Goal: Task Accomplishment & Management: Use online tool/utility

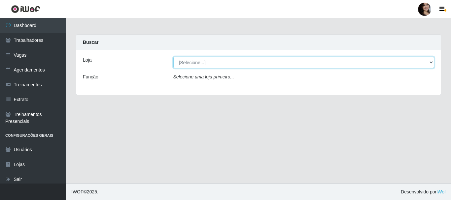
click at [434, 63] on select "[Selecione...] SuperFácil Atacado - [PERSON_NAME]" at bounding box center [303, 63] width 261 height 12
select select "399"
click at [173, 57] on select "[Selecione...] SuperFácil Atacado - [PERSON_NAME]" at bounding box center [303, 63] width 261 height 12
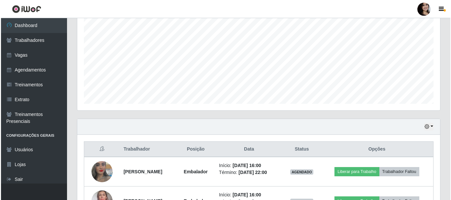
scroll to position [179, 0]
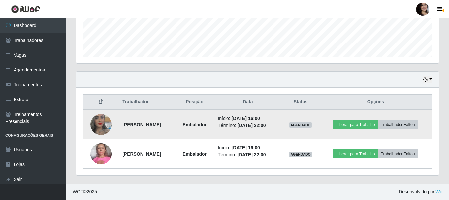
click at [102, 120] on img at bounding box center [100, 125] width 21 height 38
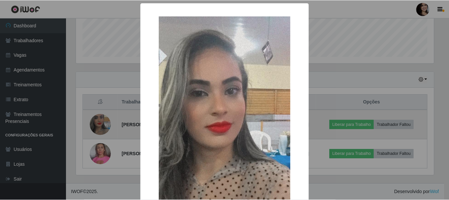
scroll to position [137, 360]
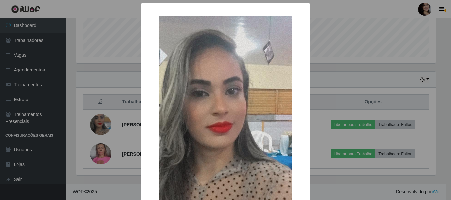
click at [331, 136] on div "× OK Cancel" at bounding box center [225, 100] width 451 height 200
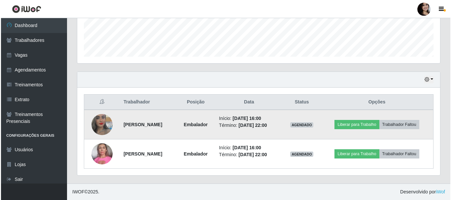
scroll to position [137, 363]
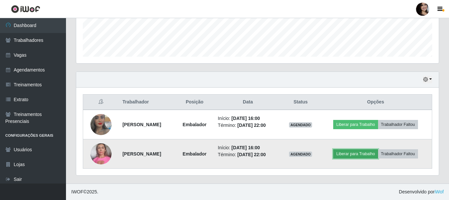
click at [351, 154] on button "Liberar para Trabalho" at bounding box center [356, 154] width 45 height 9
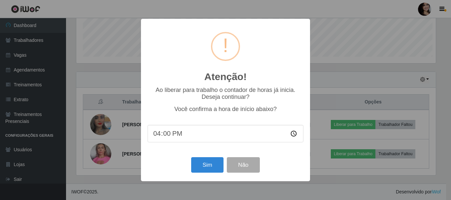
scroll to position [137, 360]
click at [205, 165] on button "Sim" at bounding box center [207, 166] width 32 height 16
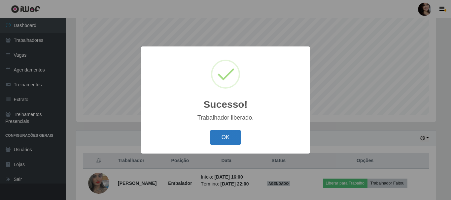
click at [219, 140] on button "OK" at bounding box center [225, 138] width 31 height 16
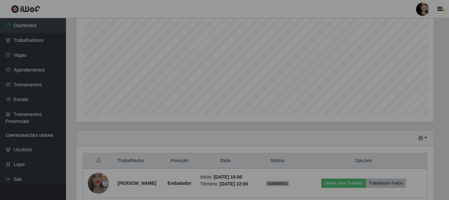
scroll to position [137, 363]
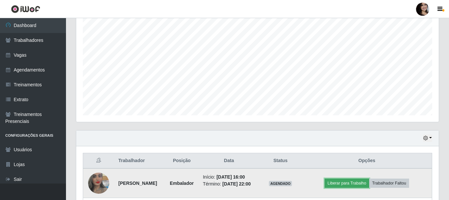
click at [350, 186] on button "Liberar para Trabalho" at bounding box center [347, 183] width 45 height 9
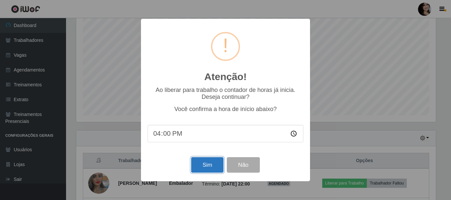
click at [204, 164] on button "Sim" at bounding box center [207, 166] width 32 height 16
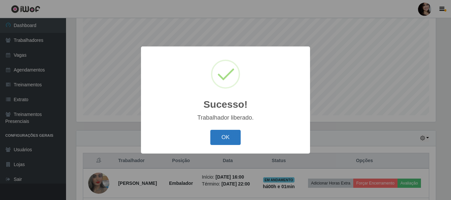
click at [234, 141] on button "OK" at bounding box center [225, 138] width 31 height 16
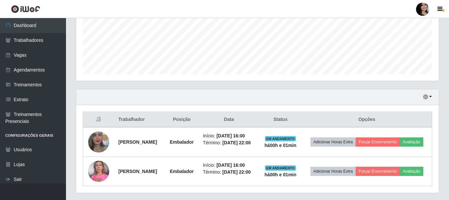
scroll to position [189, 0]
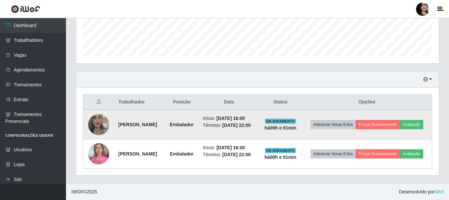
click at [98, 121] on img at bounding box center [98, 125] width 21 height 38
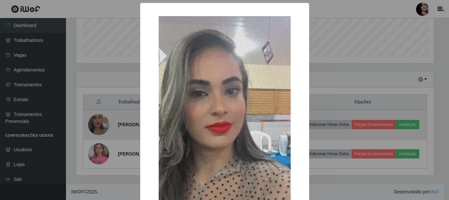
scroll to position [137, 360]
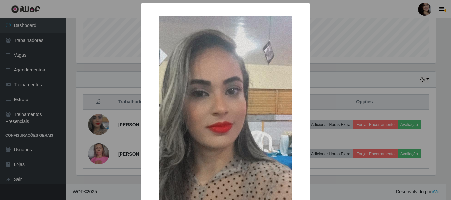
click at [387, 100] on div "× OK Cancel" at bounding box center [225, 100] width 451 height 200
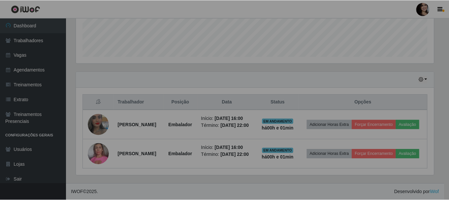
scroll to position [137, 363]
